Goal: Task Accomplishment & Management: Complete application form

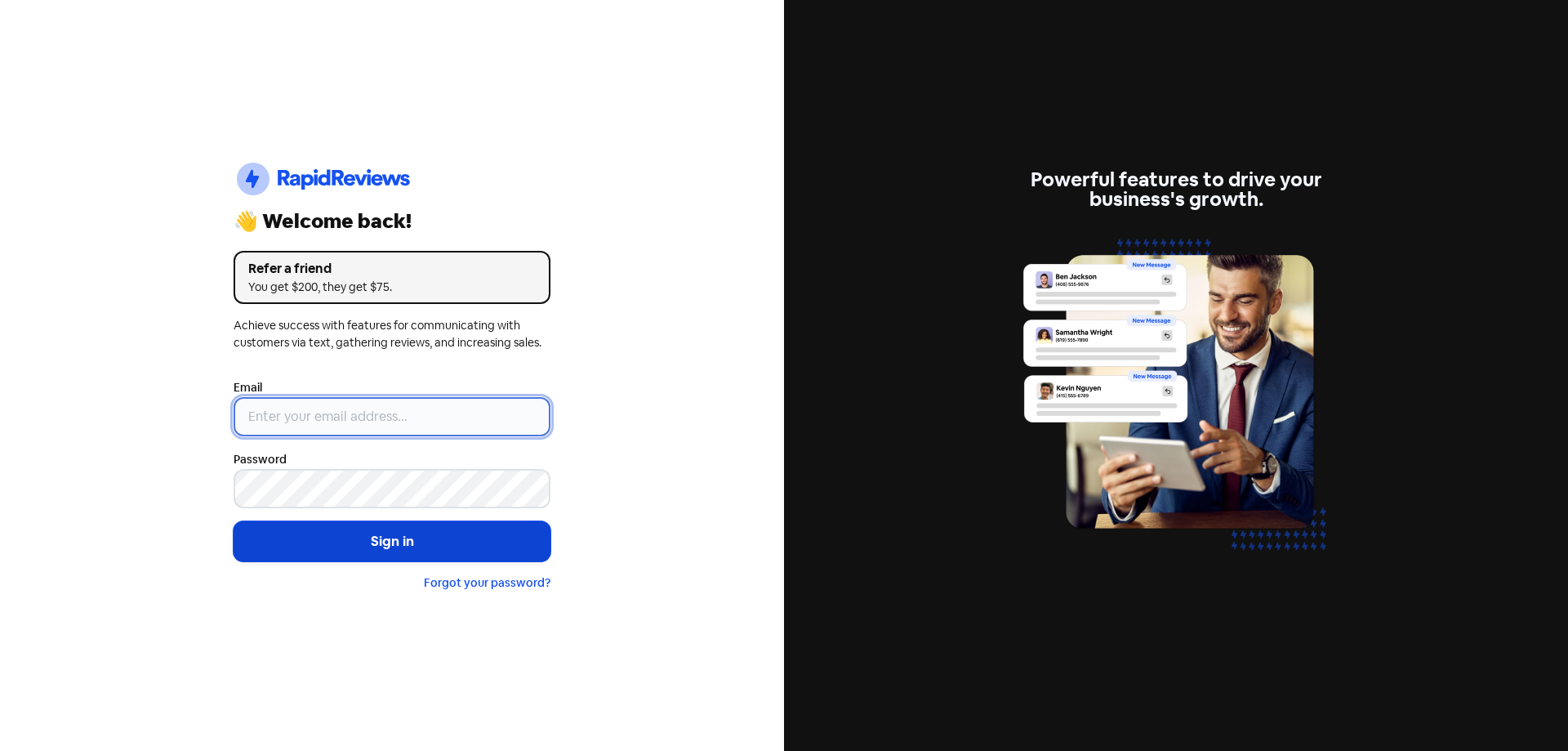
type input "[EMAIL_ADDRESS][DOMAIN_NAME]"
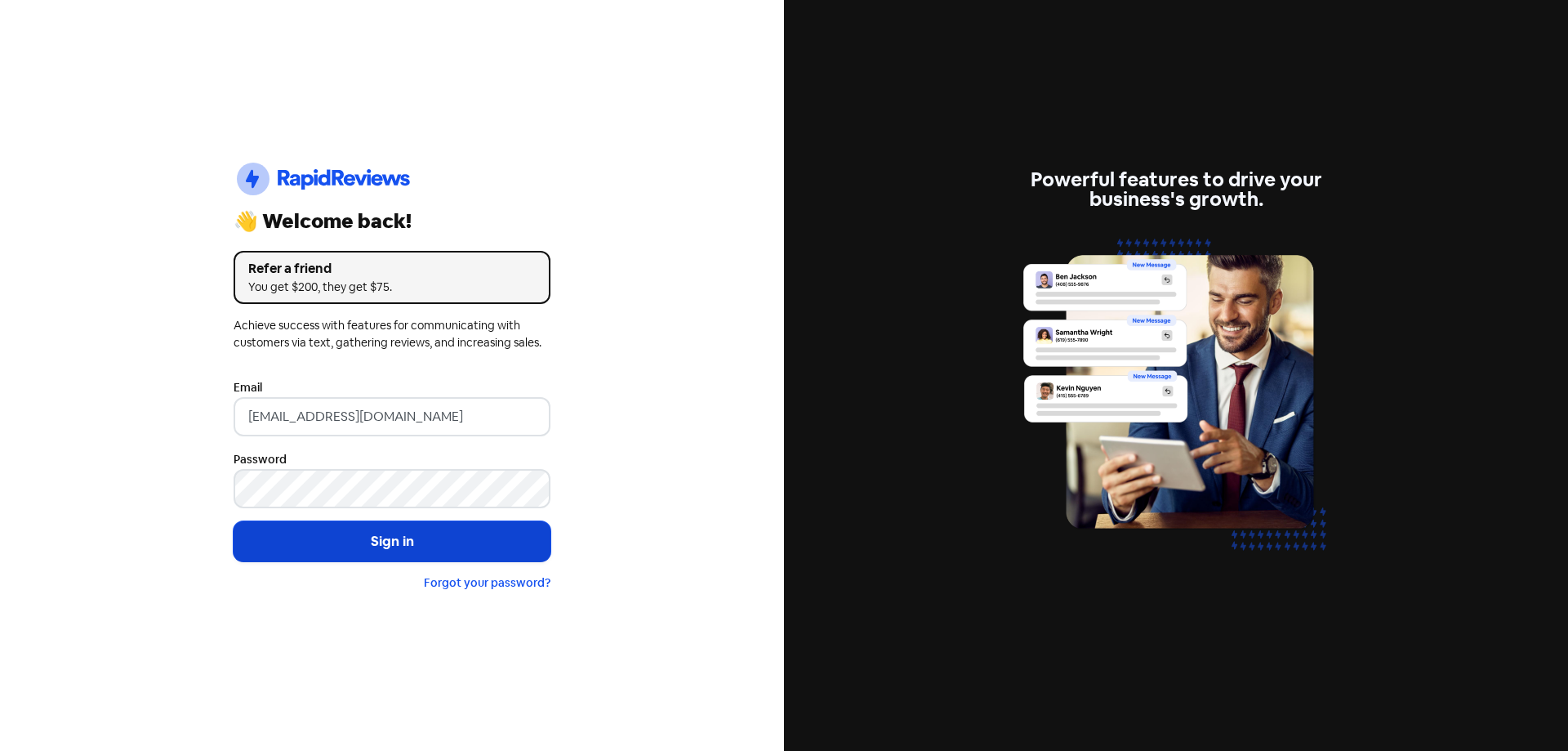
click at [441, 542] on button "Sign in" at bounding box center [392, 542] width 317 height 41
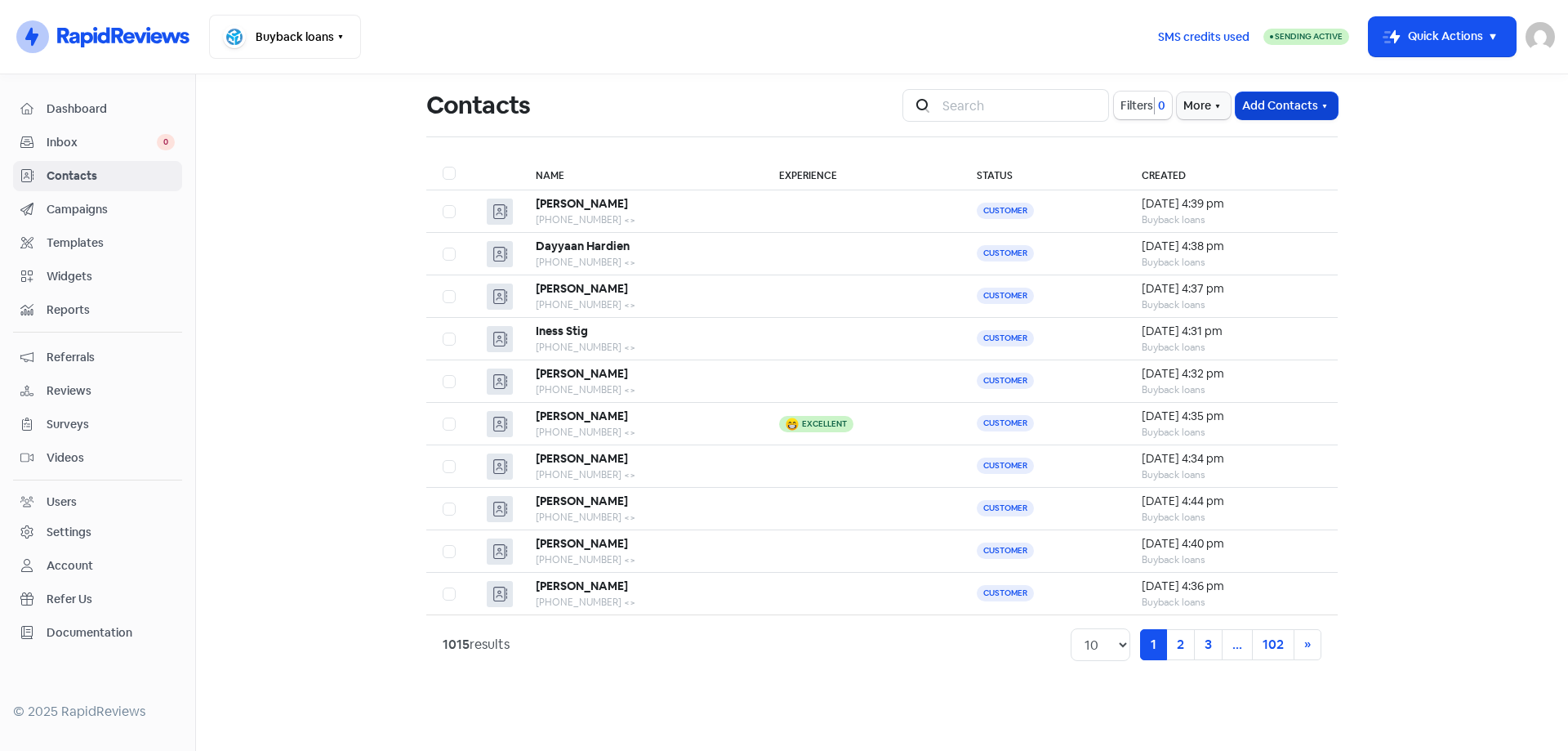
click at [1305, 103] on button "Add Contacts" at bounding box center [1287, 105] width 102 height 27
click at [1285, 141] on button "Add a contact" at bounding box center [1242, 140] width 190 height 32
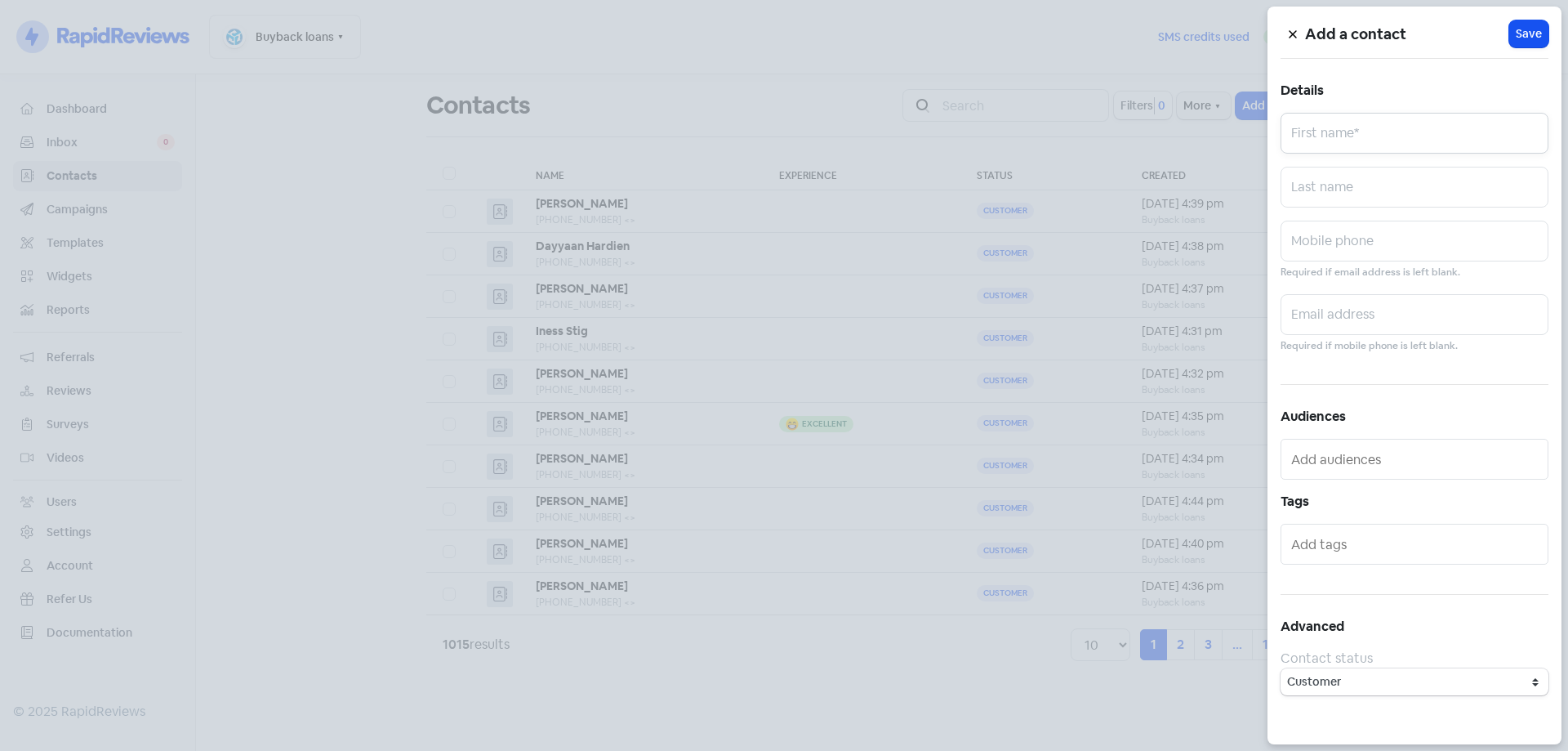
click at [1329, 144] on input "text" at bounding box center [1414, 134] width 268 height 41
type input "[PERSON_NAME]"
paste input "0407423720"
type input "0407423720"
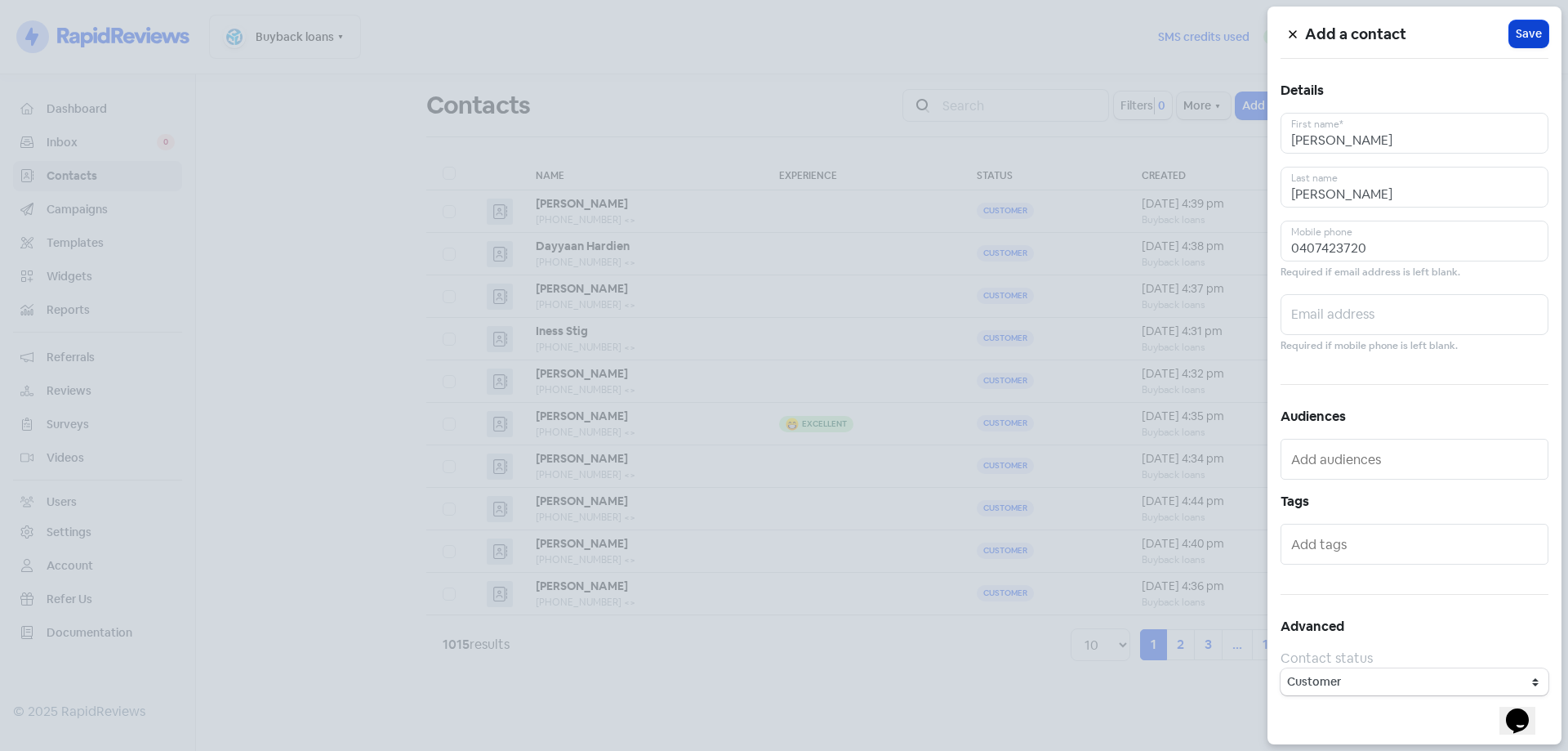
click at [1534, 36] on span "Save" at bounding box center [1529, 33] width 27 height 17
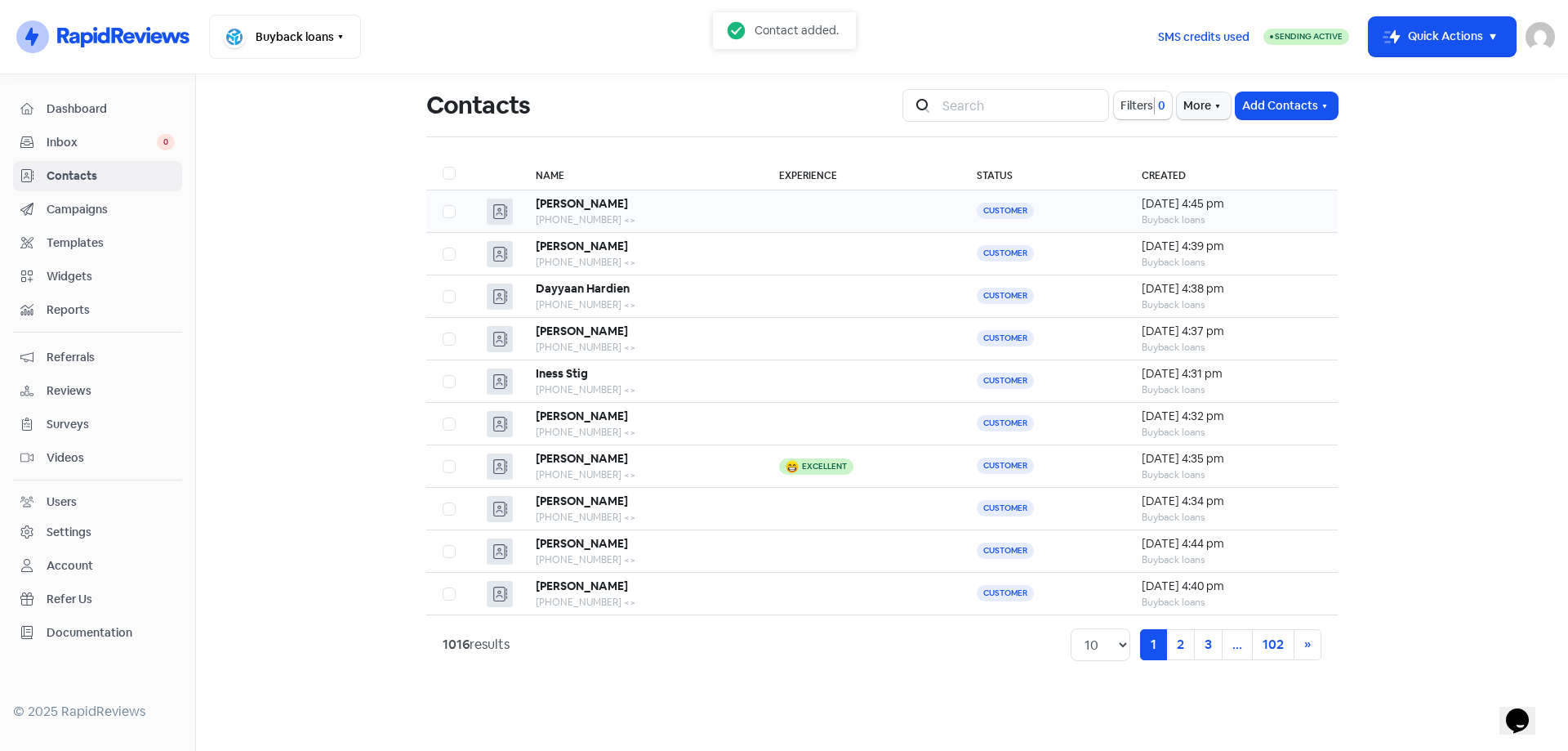
click at [633, 219] on div "[PHONE_NUMBER] <>" at bounding box center [641, 219] width 211 height 15
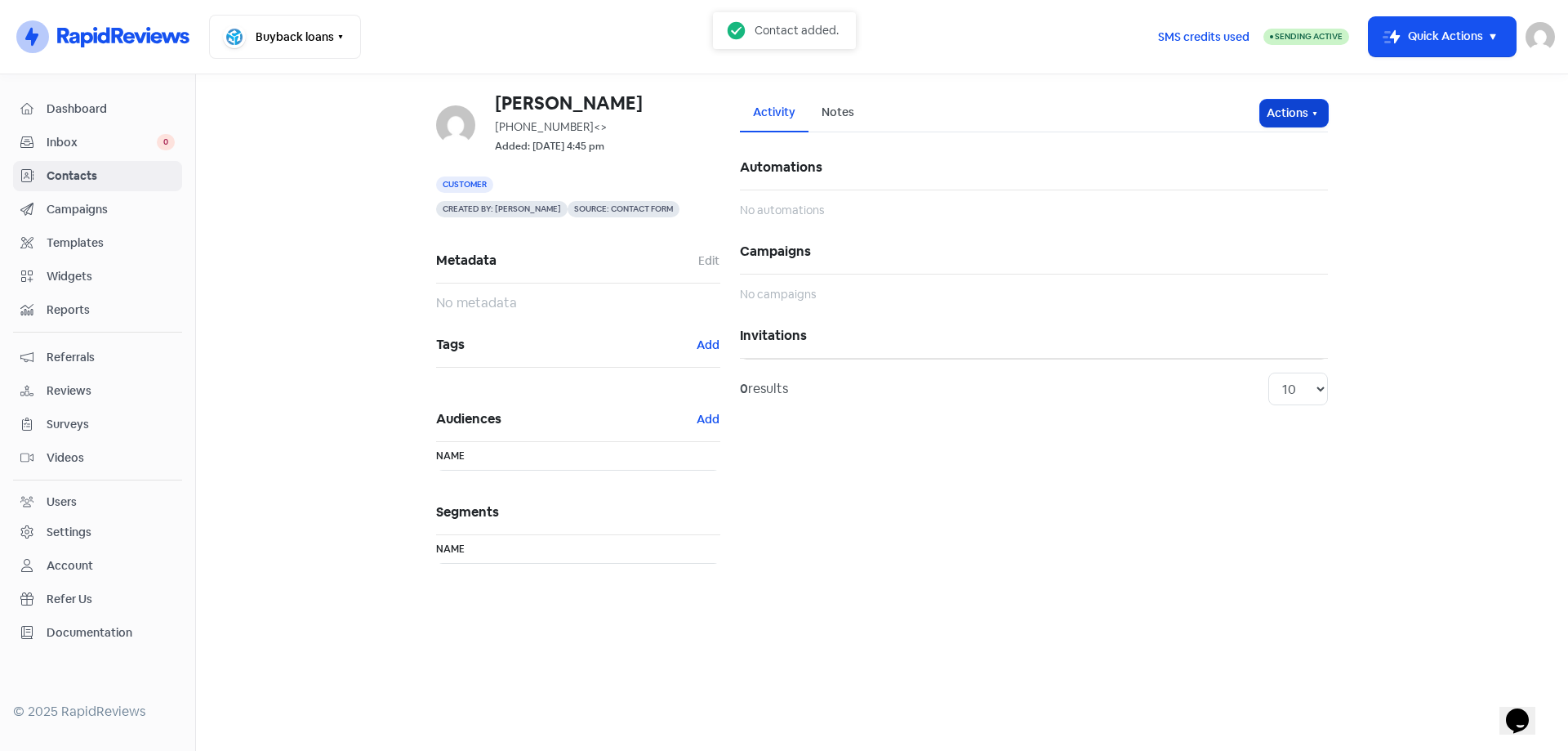
click at [1280, 124] on button "Actions" at bounding box center [1294, 112] width 68 height 27
click at [1262, 148] on button "Send invitation" at bounding box center [1262, 148] width 129 height 32
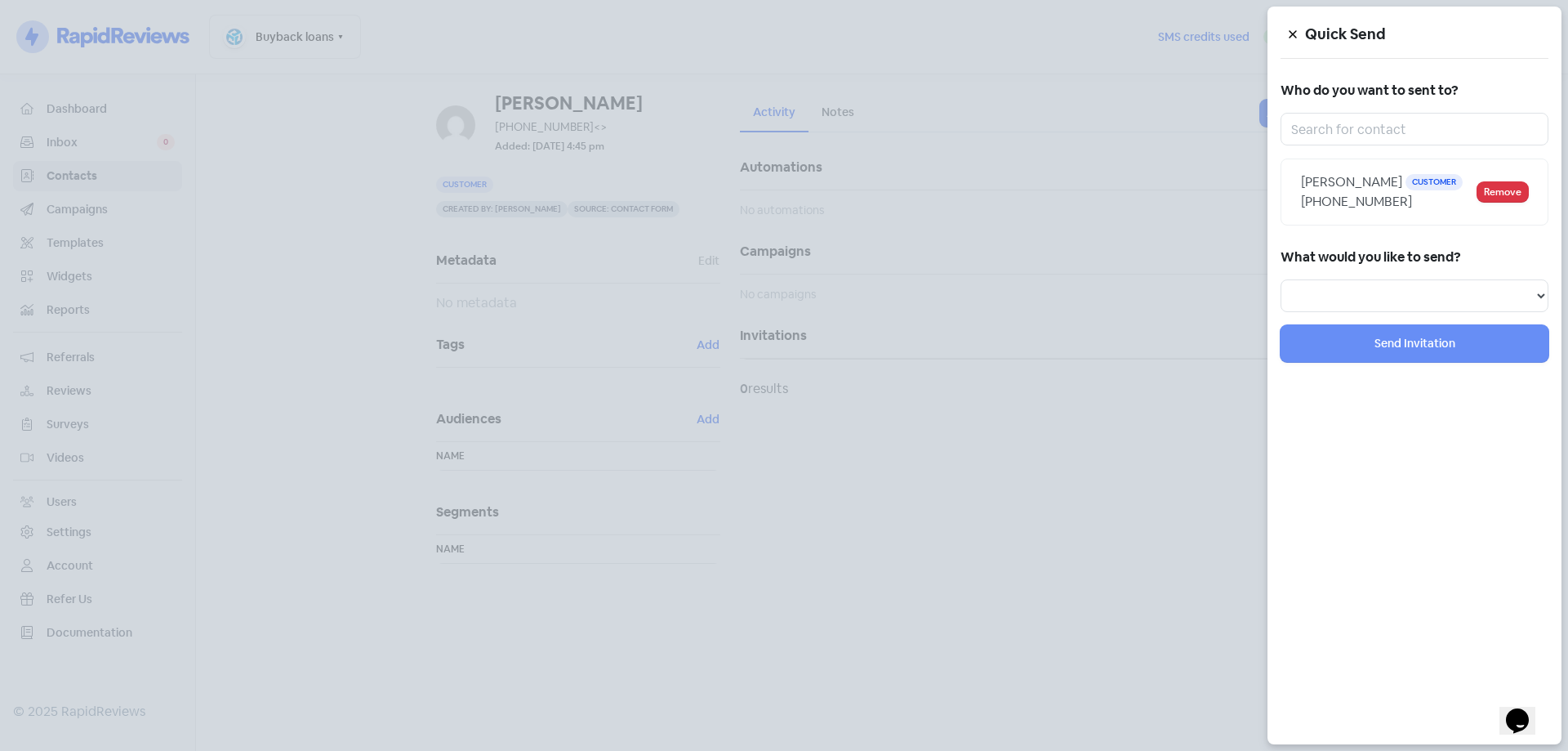
click at [1375, 277] on div "What would you like to send? Review Invitation Referral Invitation Survey Invit…" at bounding box center [1414, 279] width 268 height 67
drag, startPoint x: 1366, startPoint y: 296, endPoint x: 1363, endPoint y: 307, distance: 11.4
click at [1366, 296] on select "Review Invitation Referral Invitation Survey Invitation Video Invitation" at bounding box center [1414, 295] width 268 height 32
select select "review"
click at [1280, 280] on select "Review Invitation Referral Invitation Survey Invitation Video Invitation" at bounding box center [1414, 295] width 268 height 32
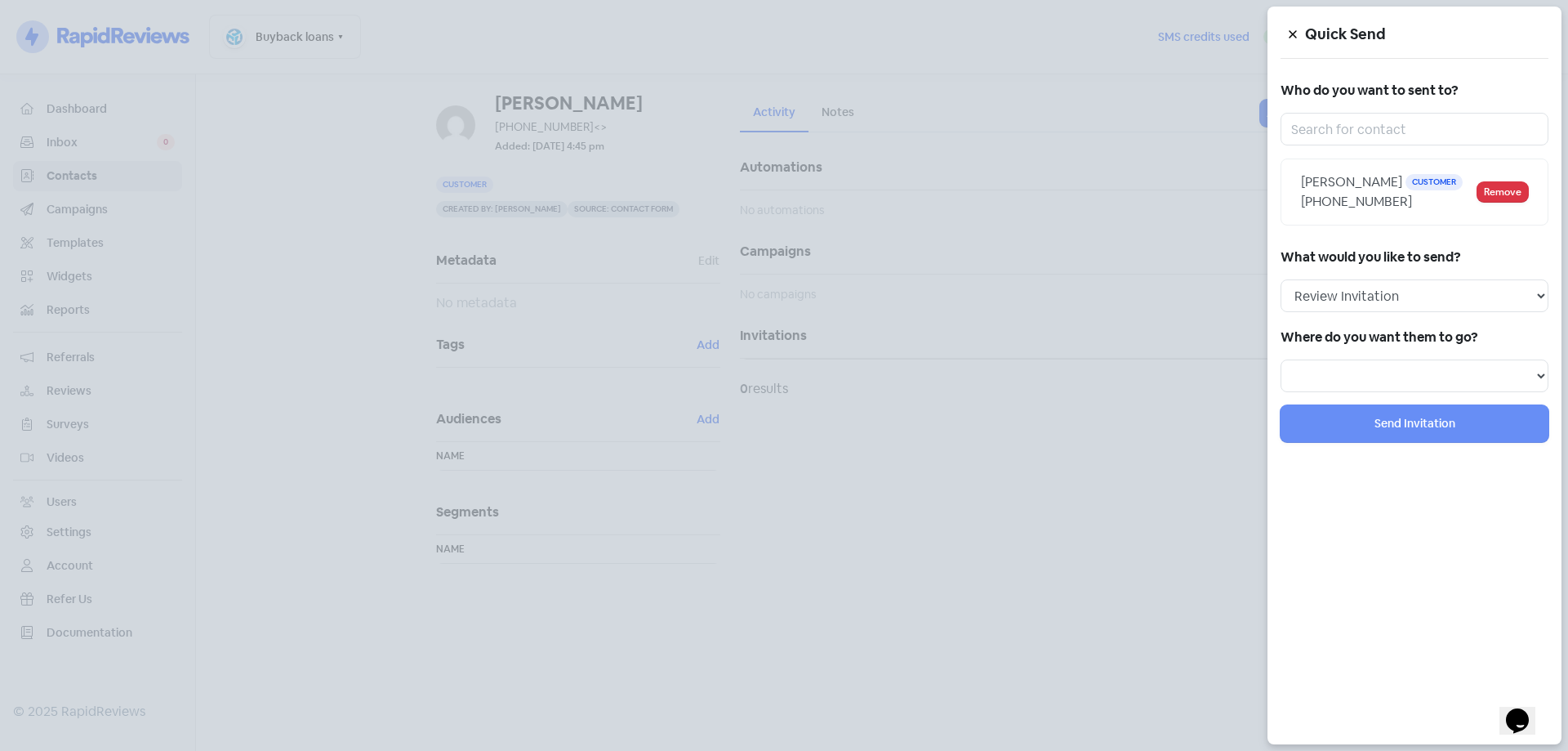
click at [1353, 348] on h5 "Where do you want them to go?" at bounding box center [1414, 337] width 268 height 25
click at [1353, 364] on select at bounding box center [1414, 375] width 268 height 32
select select "344"
click at [1280, 359] on select "Review form: Google Review Form" at bounding box center [1414, 375] width 268 height 32
select select
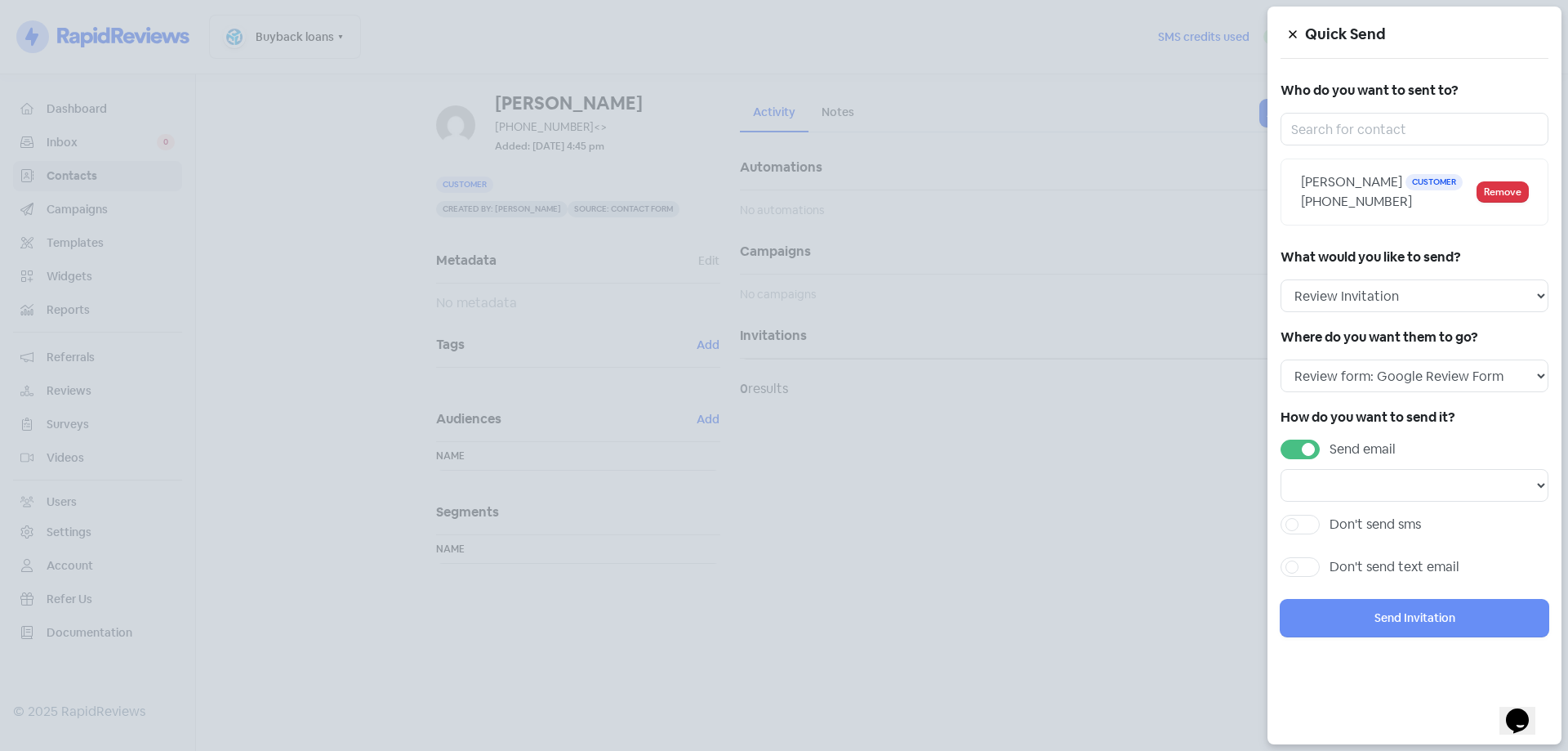
drag, startPoint x: 1305, startPoint y: 451, endPoint x: 1297, endPoint y: 477, distance: 27.2
click at [1329, 451] on label "Send email" at bounding box center [1362, 450] width 66 height 20
click at [1329, 450] on input "Send email" at bounding box center [1334, 445] width 11 height 11
checkbox input "false"
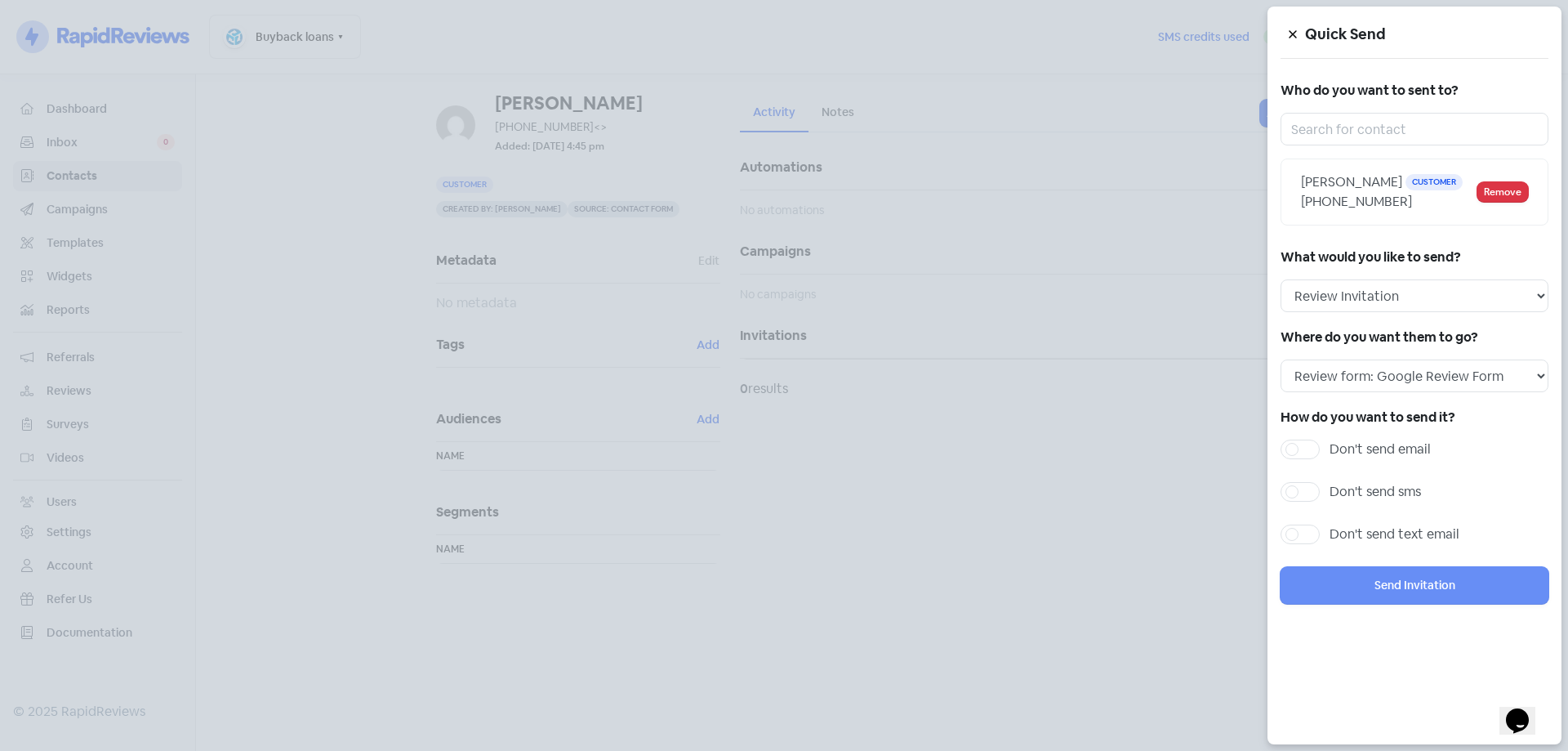
click at [1299, 481] on div "How do you want to send it? Don't send email Don't send sms Don't send text ema…" at bounding box center [1414, 479] width 268 height 148
click at [1329, 493] on label "Don't send sms" at bounding box center [1375, 492] width 91 height 20
click at [1329, 493] on input "Don't send sms" at bounding box center [1334, 487] width 11 height 11
checkbox input "true"
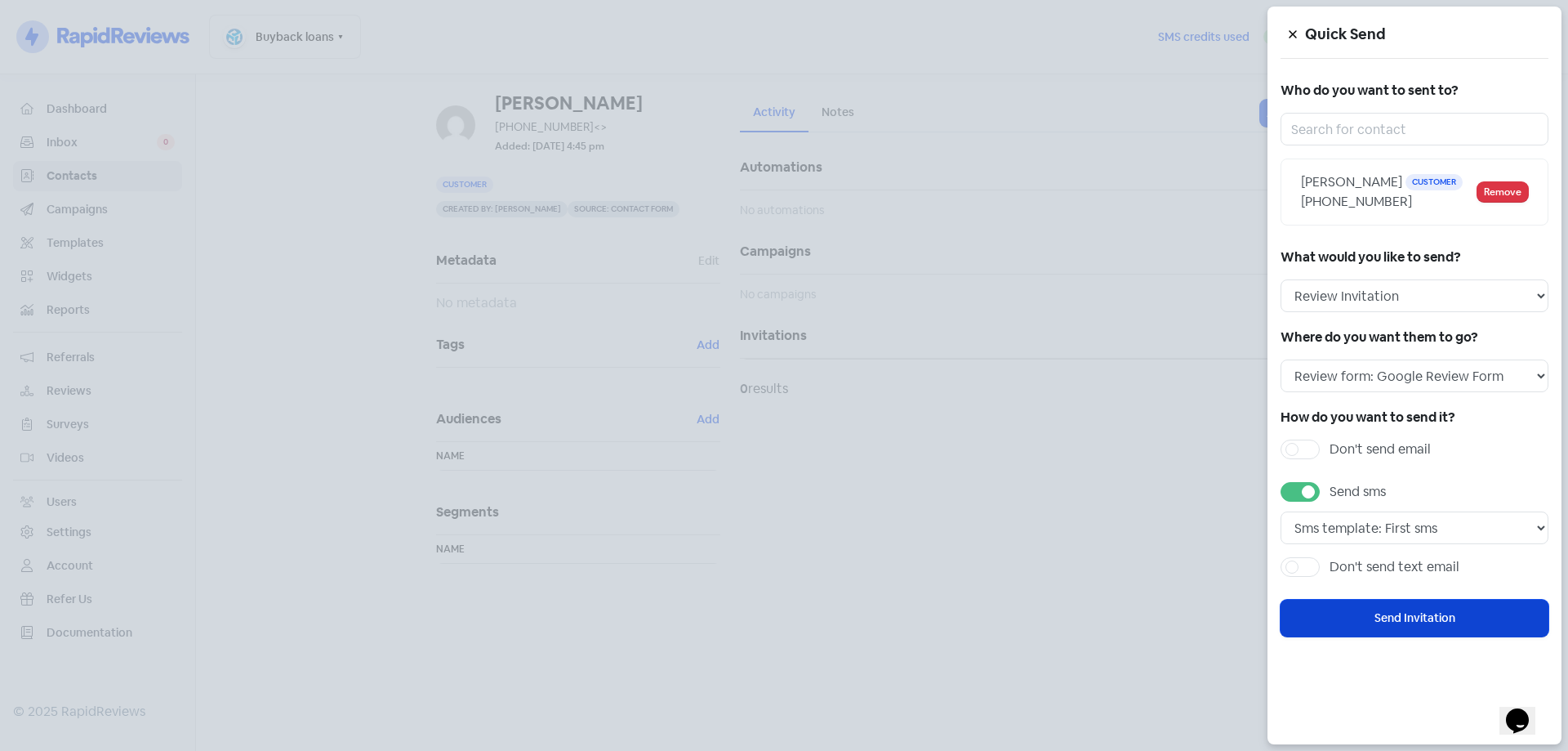
click at [1408, 623] on button "Send Invitation" at bounding box center [1414, 617] width 268 height 36
